Goal: Browse casually: Explore the website without a specific task or goal

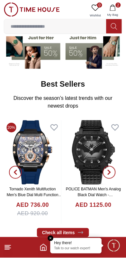
scroll to position [61, 0]
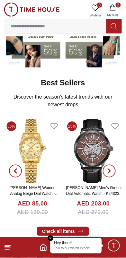
click at [111, 169] on icon "button" at bounding box center [109, 171] width 5 height 5
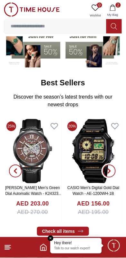
click at [109, 174] on span "button" at bounding box center [109, 171] width 13 height 13
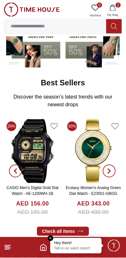
click at [112, 171] on span "button" at bounding box center [109, 171] width 13 height 13
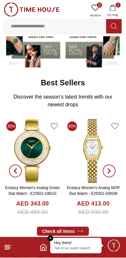
click at [114, 172] on span "button" at bounding box center [109, 171] width 13 height 13
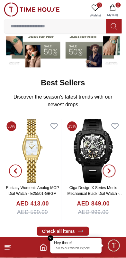
click at [110, 172] on icon "button" at bounding box center [110, 171] width 2 height 4
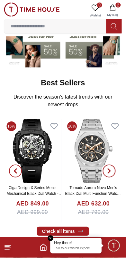
click at [113, 172] on span "button" at bounding box center [109, 171] width 13 height 13
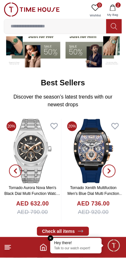
click at [115, 172] on span "button" at bounding box center [109, 171] width 13 height 13
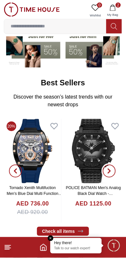
click at [113, 171] on span "button" at bounding box center [109, 171] width 13 height 13
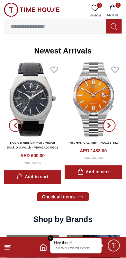
scroll to position [317, 0]
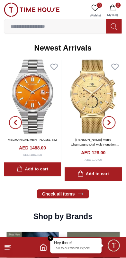
click at [112, 122] on span "button" at bounding box center [109, 122] width 13 height 13
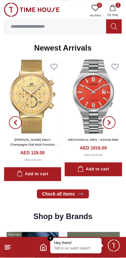
click at [112, 124] on span "button" at bounding box center [109, 122] width 13 height 13
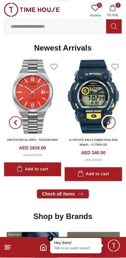
click at [112, 124] on span "button" at bounding box center [109, 122] width 13 height 13
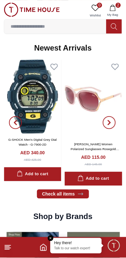
click at [112, 124] on span "button" at bounding box center [109, 122] width 13 height 13
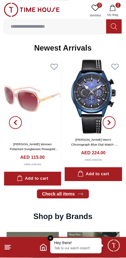
click at [115, 125] on span "button" at bounding box center [109, 122] width 13 height 13
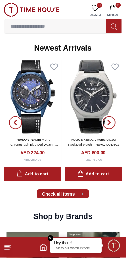
click at [112, 125] on icon "button" at bounding box center [109, 122] width 5 height 5
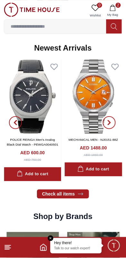
click at [114, 123] on span "button" at bounding box center [109, 122] width 13 height 13
